Goal: Task Accomplishment & Management: Use online tool/utility

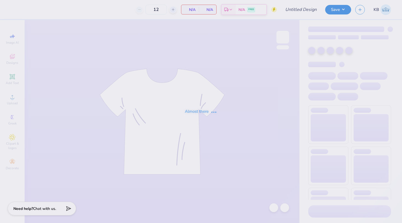
type input "5"
type input "Design 2"
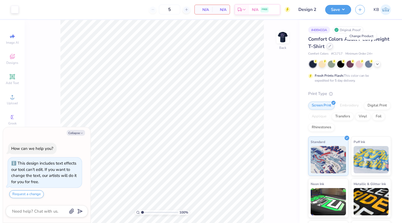
click at [331, 46] on icon at bounding box center [329, 46] width 3 height 3
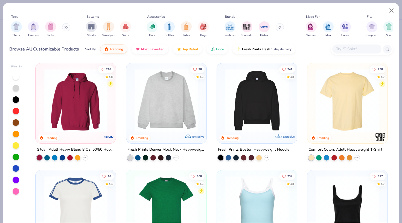
click at [67, 29] on button at bounding box center [66, 27] width 8 height 8
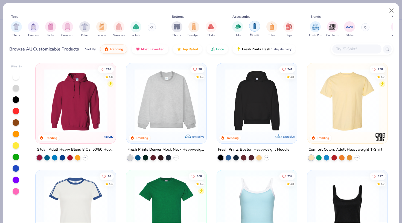
click at [255, 27] on img "filter for Bottles" at bounding box center [255, 26] width 6 height 6
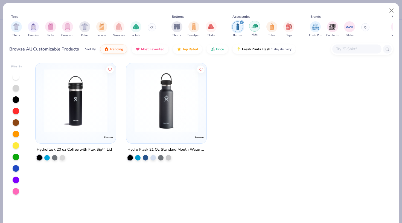
click at [252, 31] on div "filter for Hats" at bounding box center [254, 26] width 11 height 11
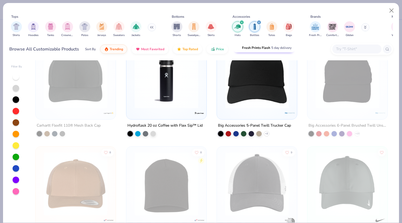
scroll to position [562, 0]
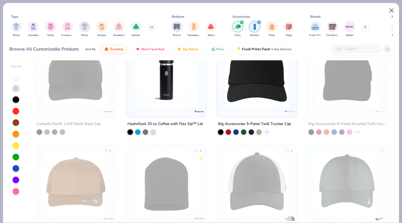
click at [394, 10] on button "Close" at bounding box center [391, 10] width 10 height 10
type textarea "x"
